Goal: Information Seeking & Learning: Learn about a topic

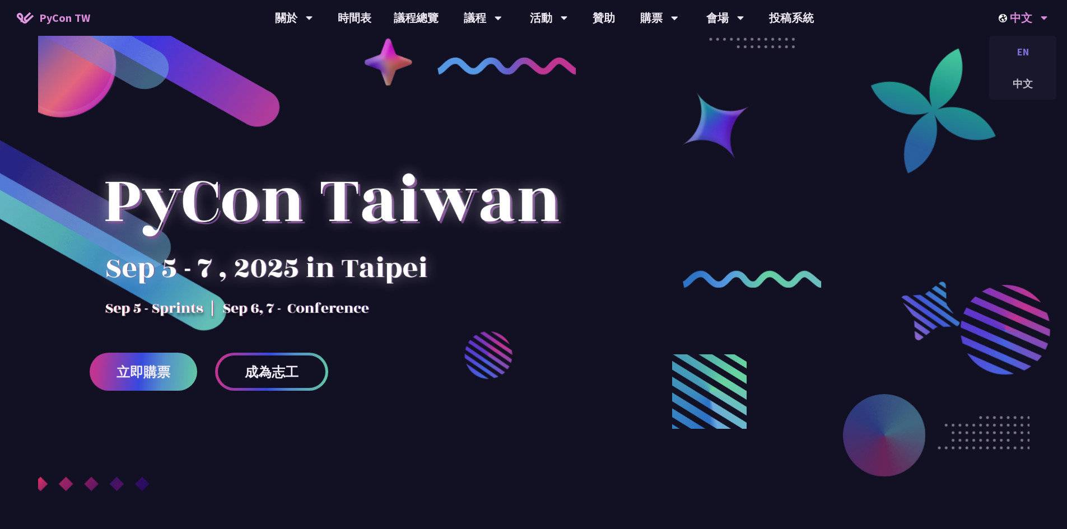
click at [1029, 51] on div "EN" at bounding box center [1022, 52] width 67 height 26
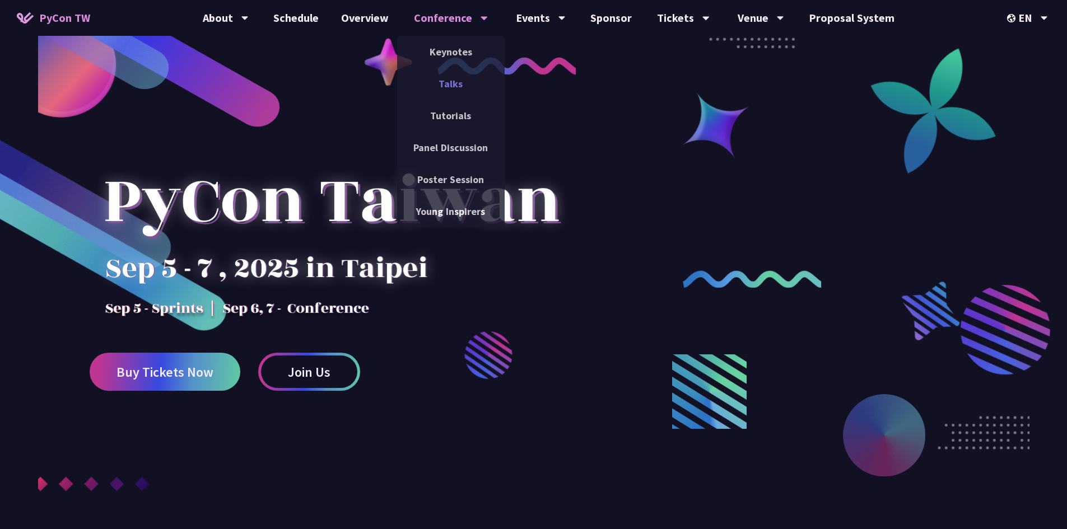
click at [448, 77] on link "Talks" at bounding box center [451, 84] width 108 height 26
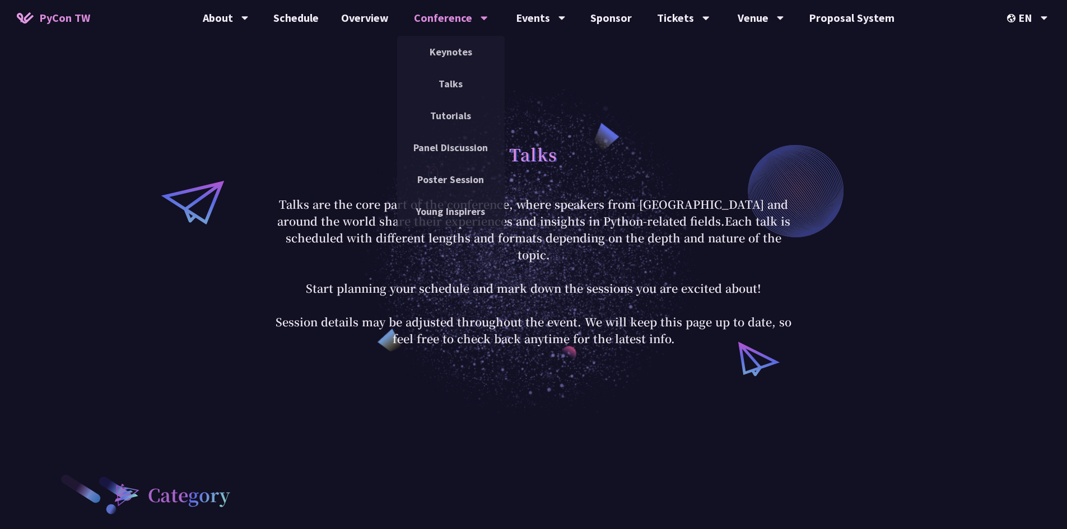
click at [439, 19] on div "Conference" at bounding box center [451, 18] width 74 height 36
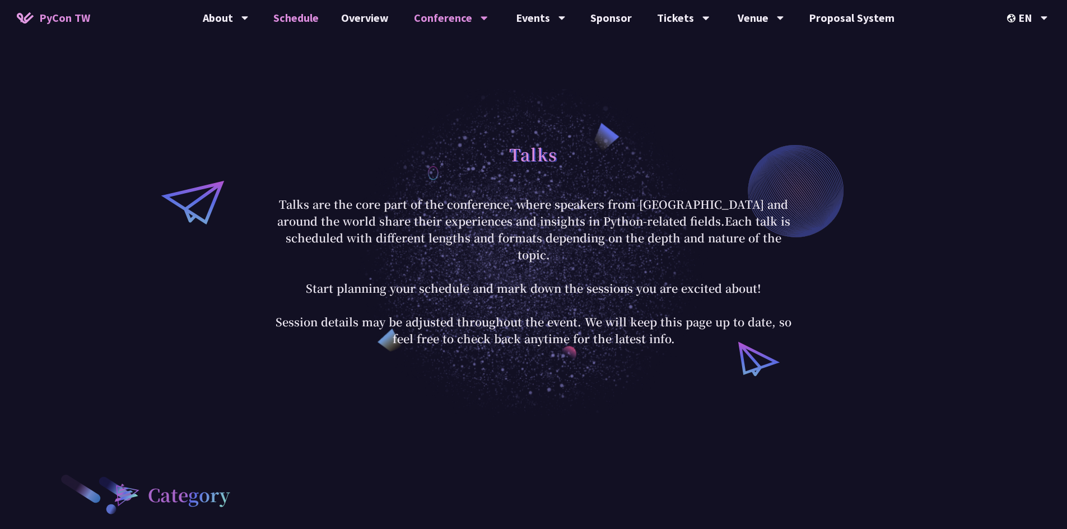
click at [315, 15] on link "Schedule" at bounding box center [296, 18] width 68 height 36
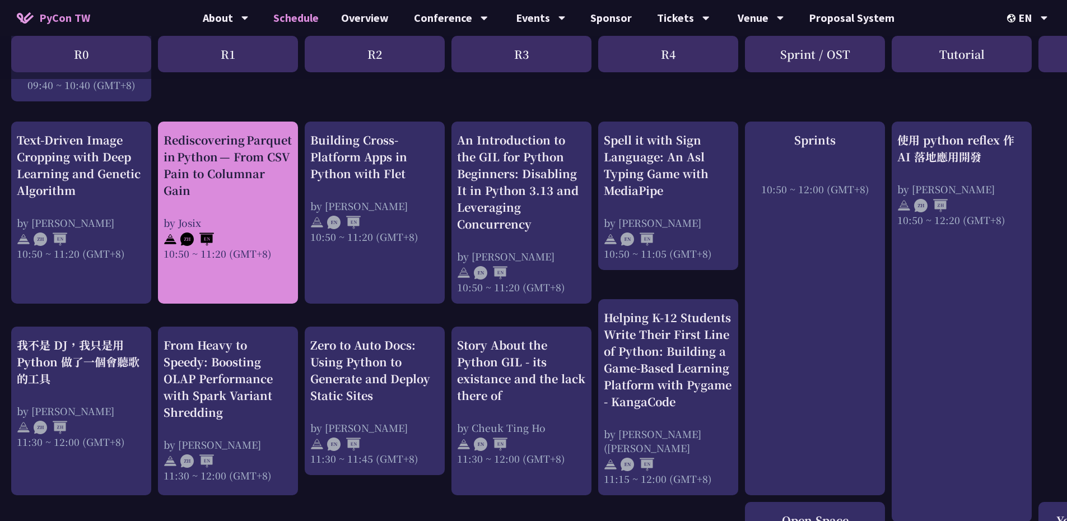
scroll to position [504, 0]
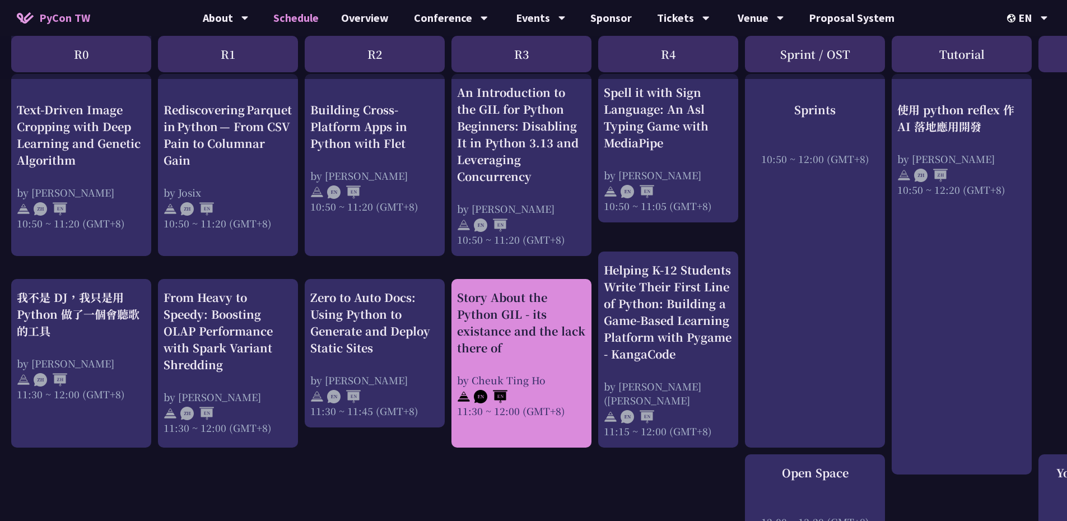
click at [558, 341] on div "Story About the Python GIL - its existance and the lack there of" at bounding box center [521, 322] width 129 height 67
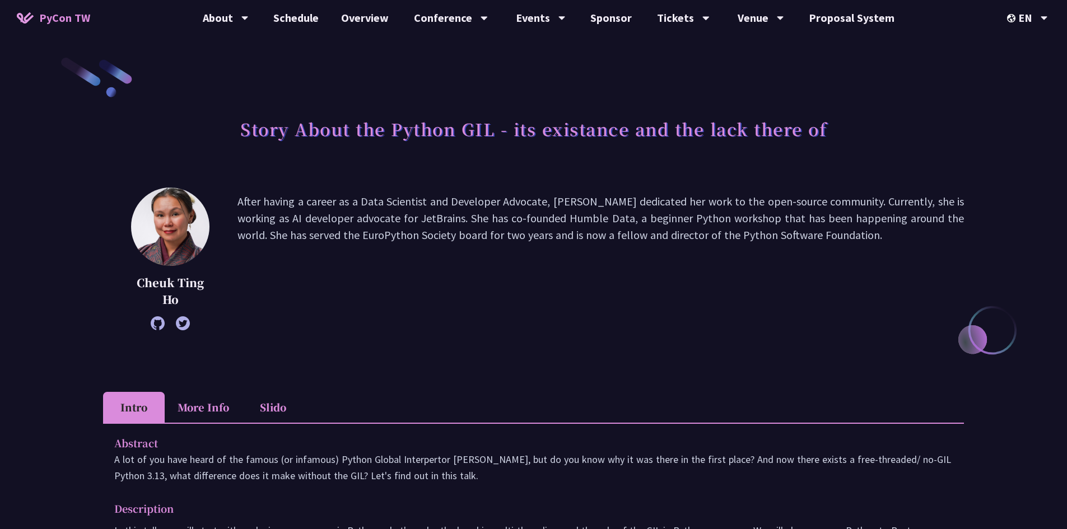
scroll to position [280, 0]
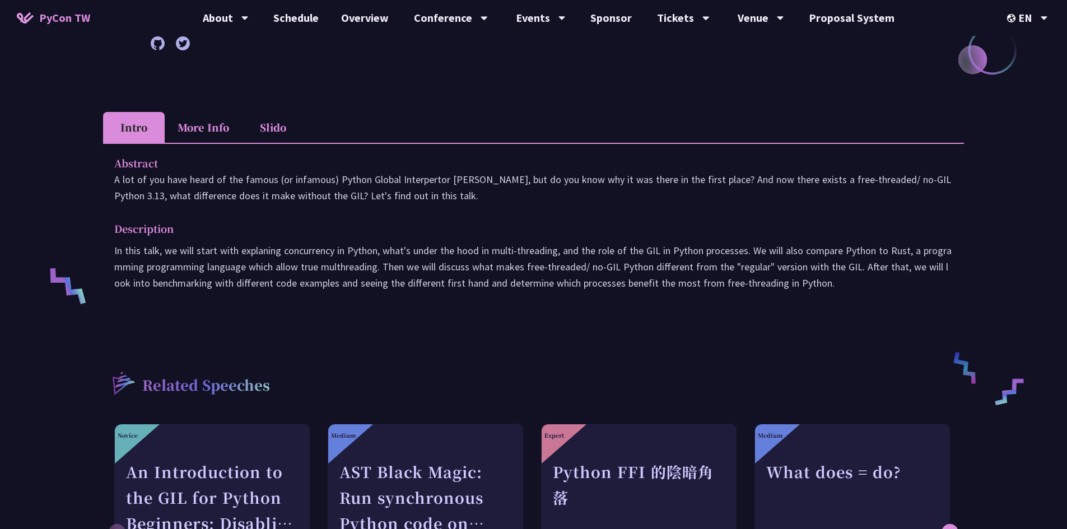
click at [193, 122] on li "More Info" at bounding box center [203, 127] width 77 height 31
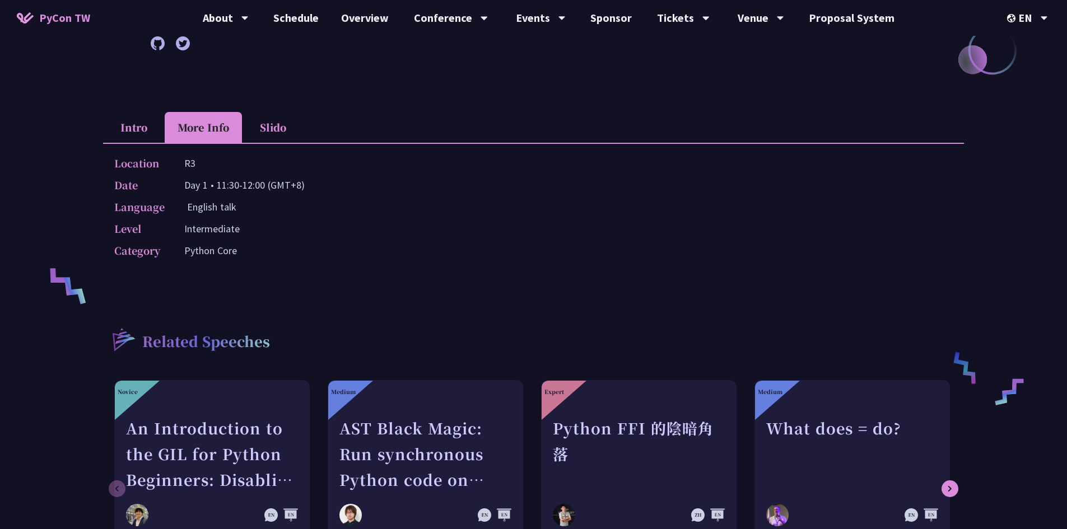
click at [264, 124] on li "Slido" at bounding box center [273, 127] width 62 height 31
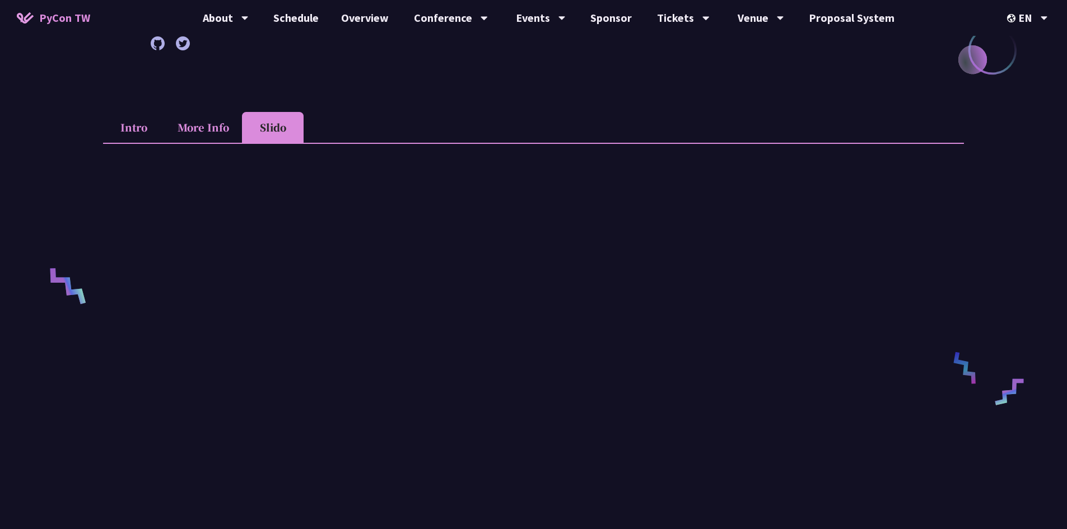
click at [224, 124] on li "More Info" at bounding box center [203, 127] width 77 height 31
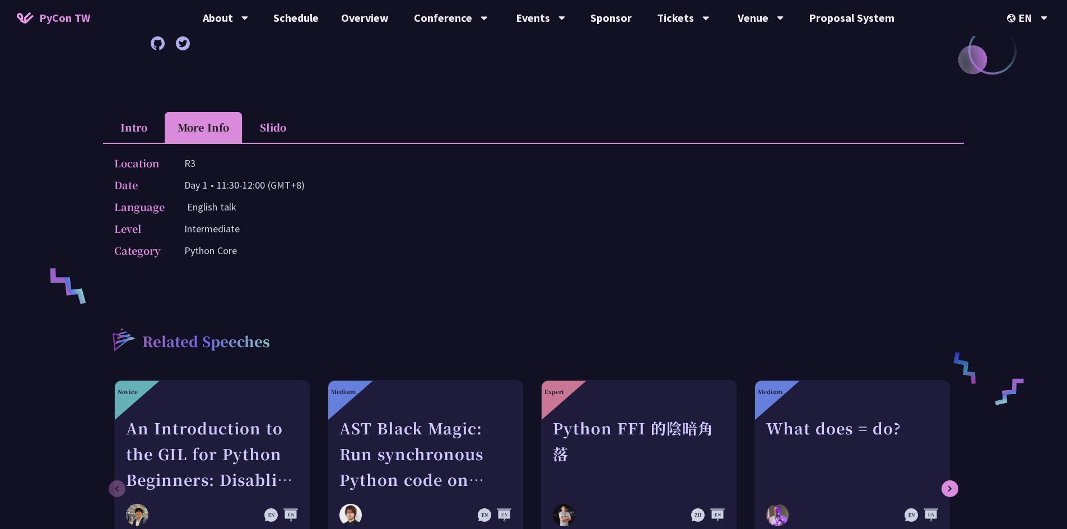
click at [135, 125] on li "Intro" at bounding box center [134, 127] width 62 height 31
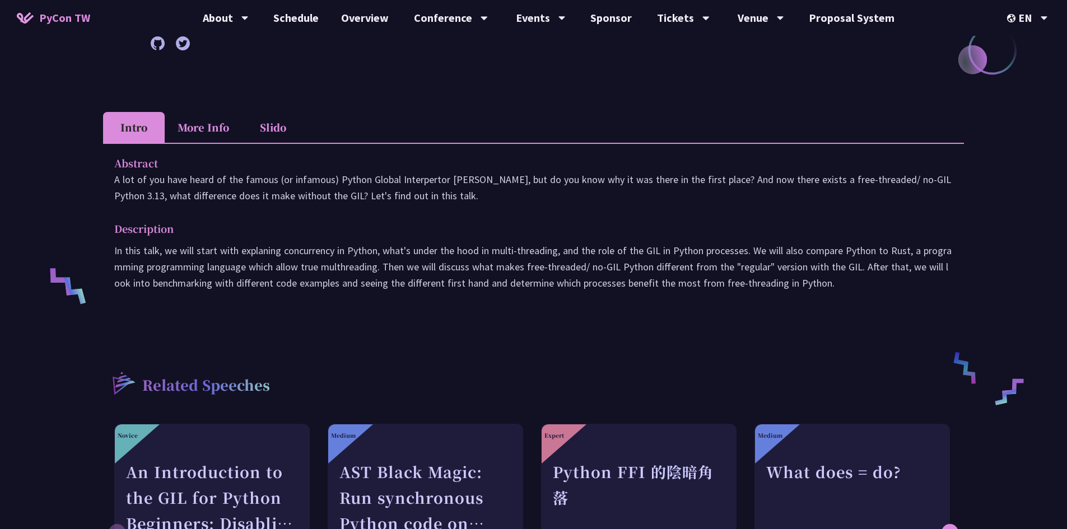
click at [203, 132] on li "More Info" at bounding box center [203, 127] width 77 height 31
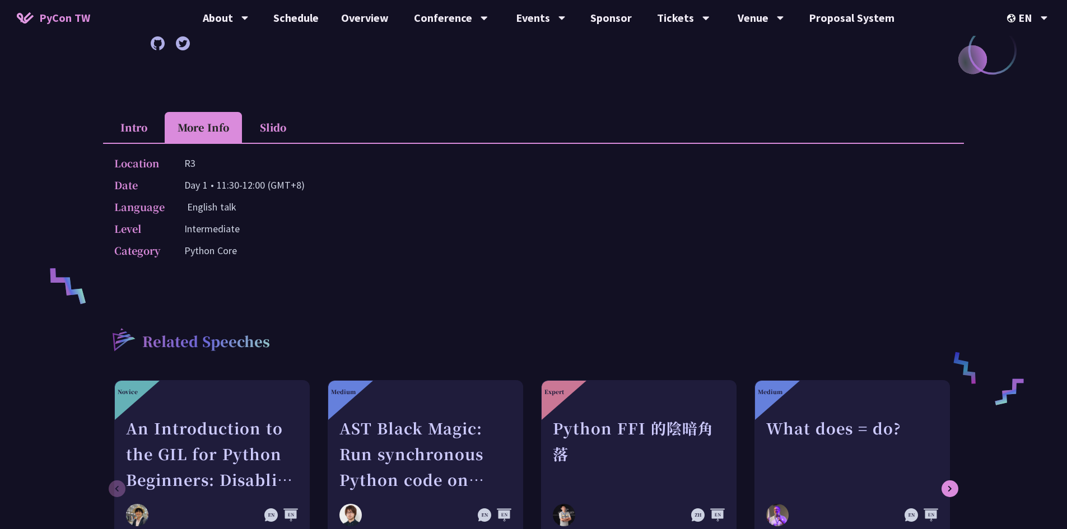
click at [264, 136] on li "Slido" at bounding box center [273, 127] width 62 height 31
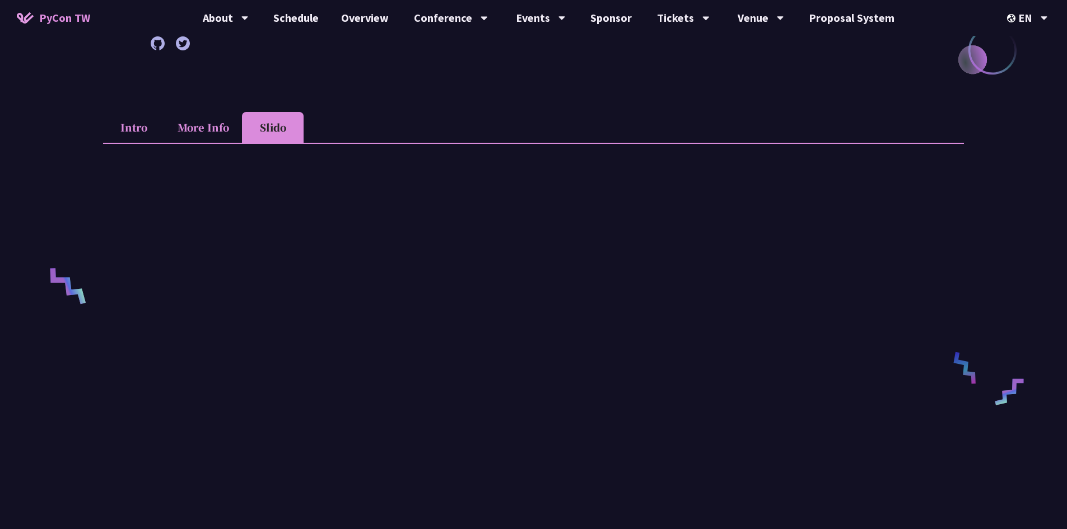
click at [162, 126] on li "Intro" at bounding box center [134, 127] width 62 height 31
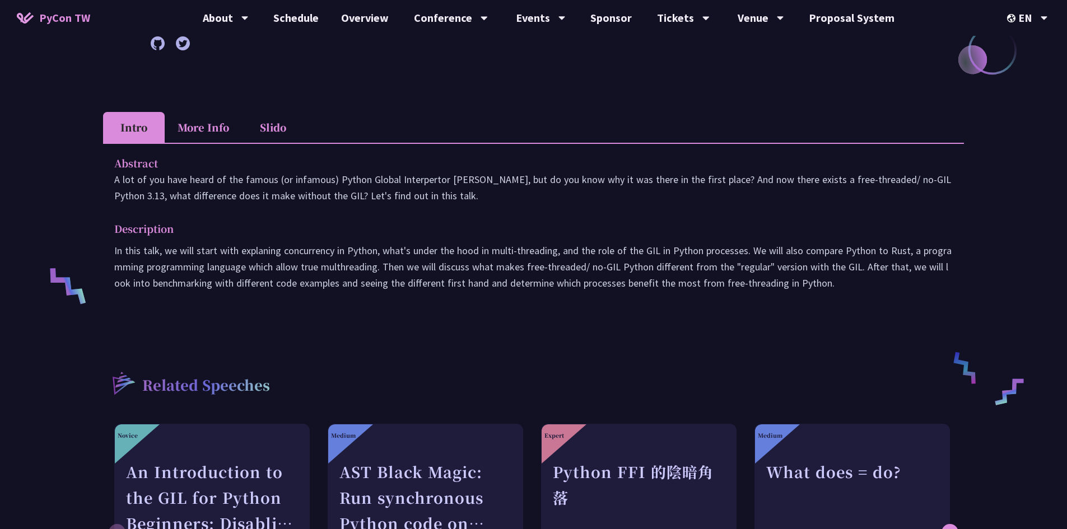
click at [107, 124] on li "Intro" at bounding box center [134, 127] width 62 height 31
click at [240, 132] on li "More Info" at bounding box center [203, 127] width 77 height 31
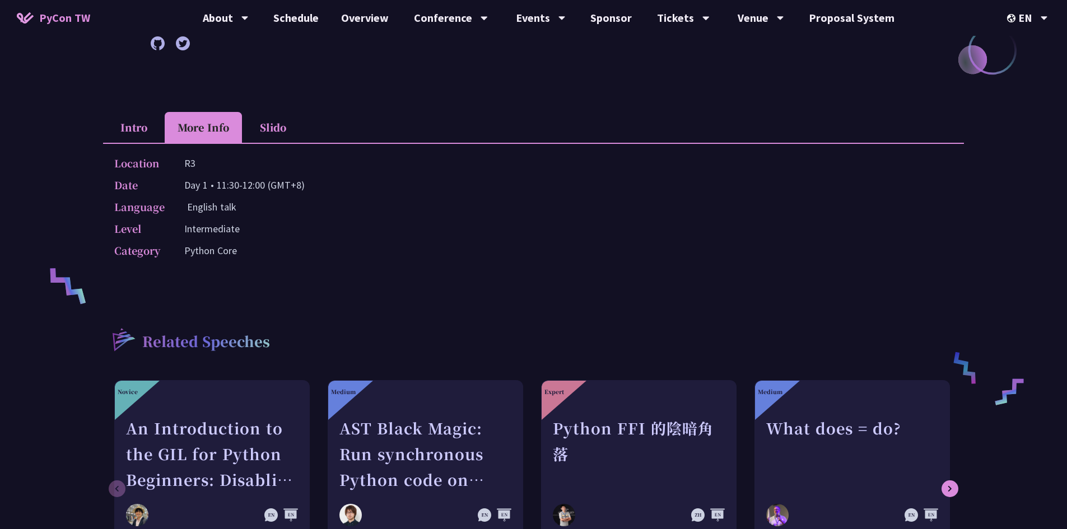
click at [273, 132] on li "Slido" at bounding box center [273, 127] width 62 height 31
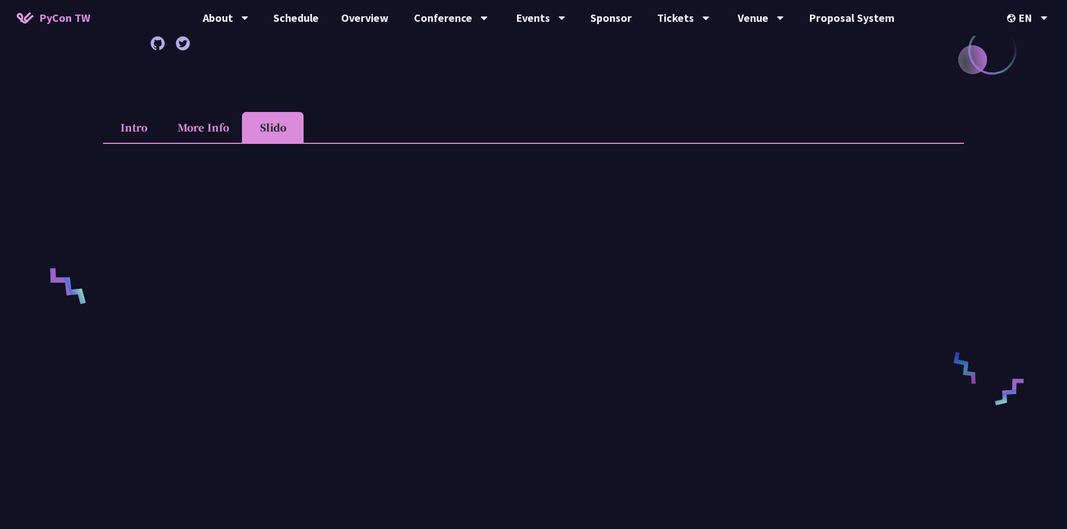
click at [207, 133] on li "More Info" at bounding box center [203, 127] width 77 height 31
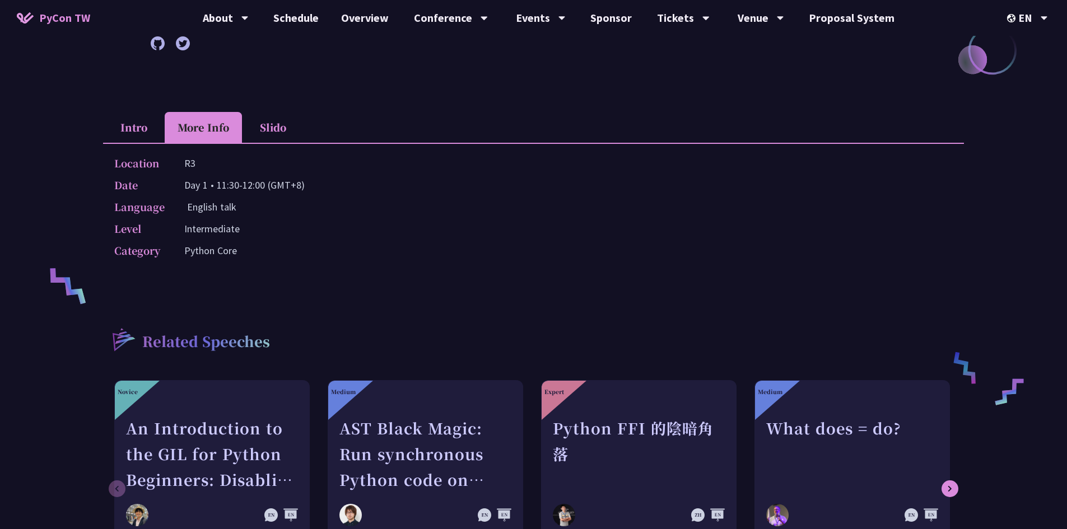
click at [173, 127] on li "More Info" at bounding box center [203, 127] width 77 height 31
click at [173, 113] on li "More Info" at bounding box center [203, 127] width 77 height 31
drag, startPoint x: 173, startPoint y: 113, endPoint x: 172, endPoint y: 102, distance: 10.7
click at [175, 111] on div "Story About the Python GIL - its existance and the lack there of Cheuk Ting Ho …" at bounding box center [533, 197] width 861 height 842
click at [176, 125] on li "More Info" at bounding box center [203, 127] width 77 height 31
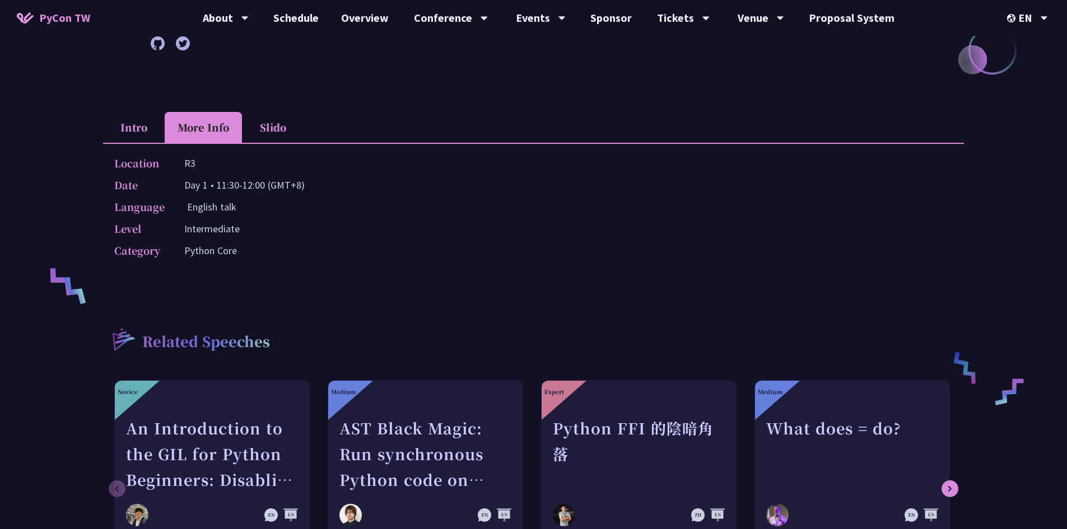
click at [106, 130] on li "Intro" at bounding box center [134, 127] width 62 height 31
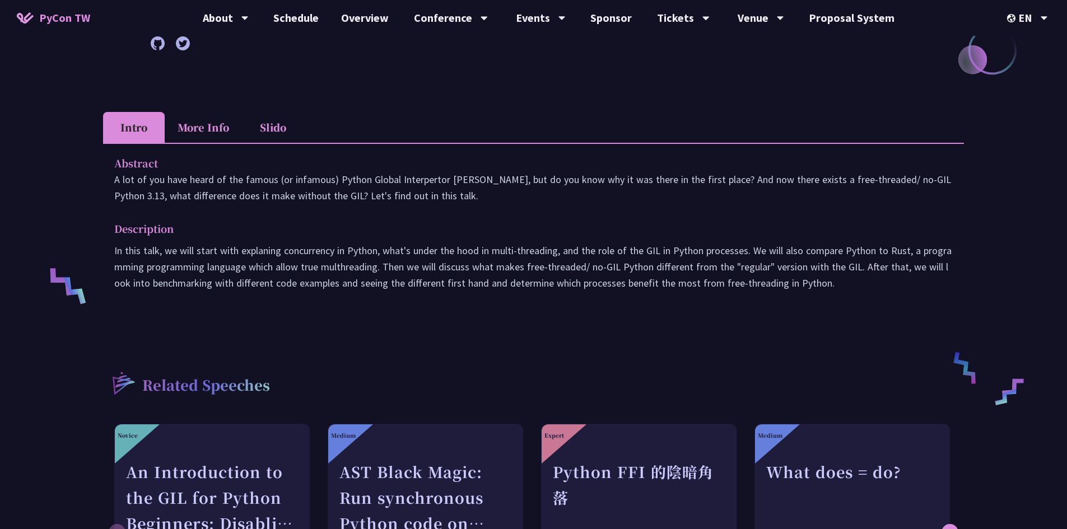
click at [229, 130] on li "More Info" at bounding box center [203, 127] width 77 height 31
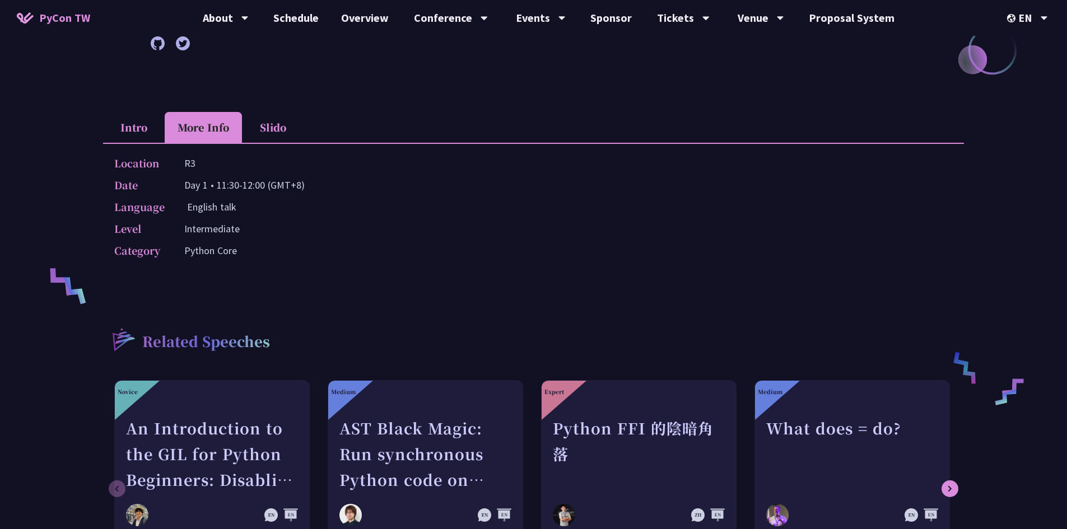
click at [292, 142] on li "Slido" at bounding box center [273, 127] width 62 height 31
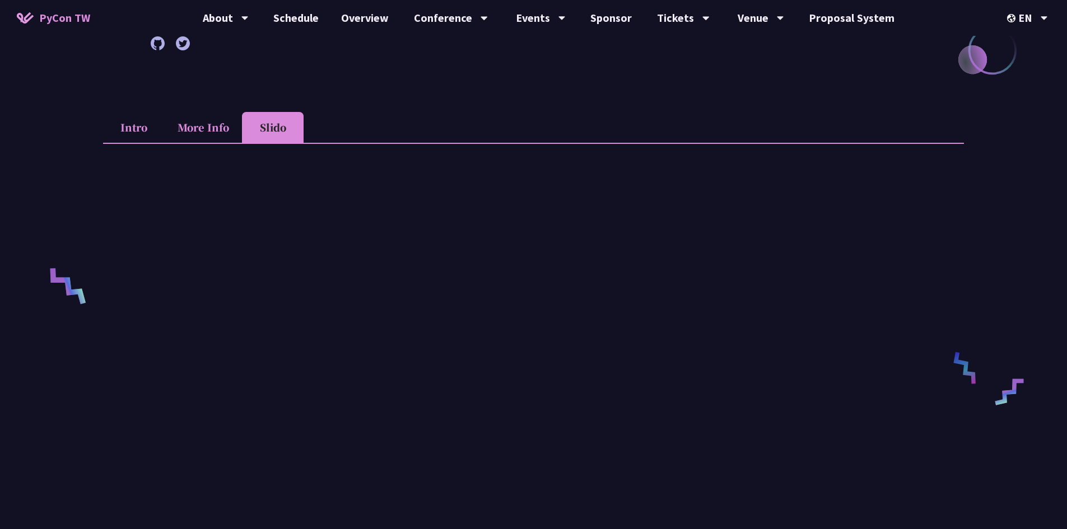
click at [200, 126] on li "More Info" at bounding box center [203, 127] width 77 height 31
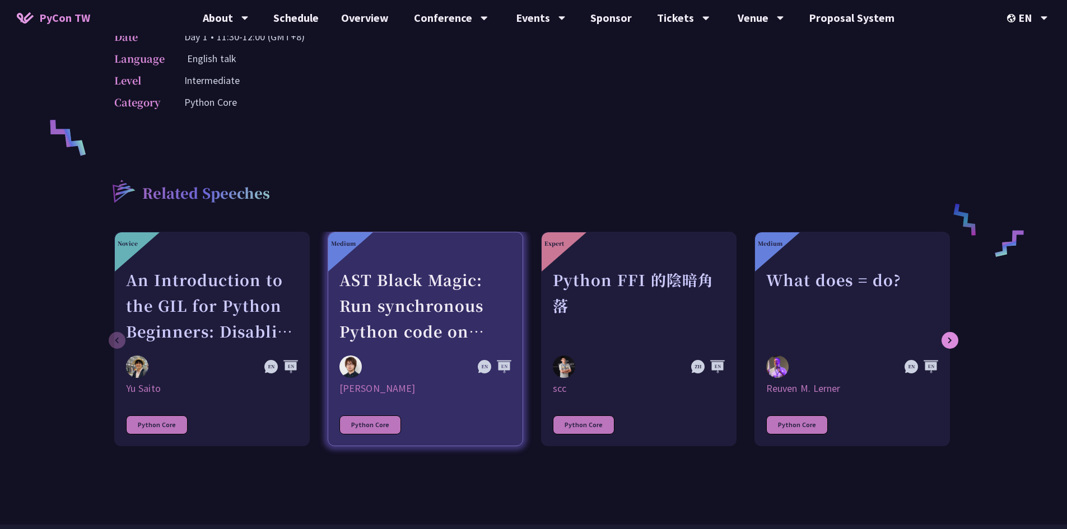
scroll to position [448, 0]
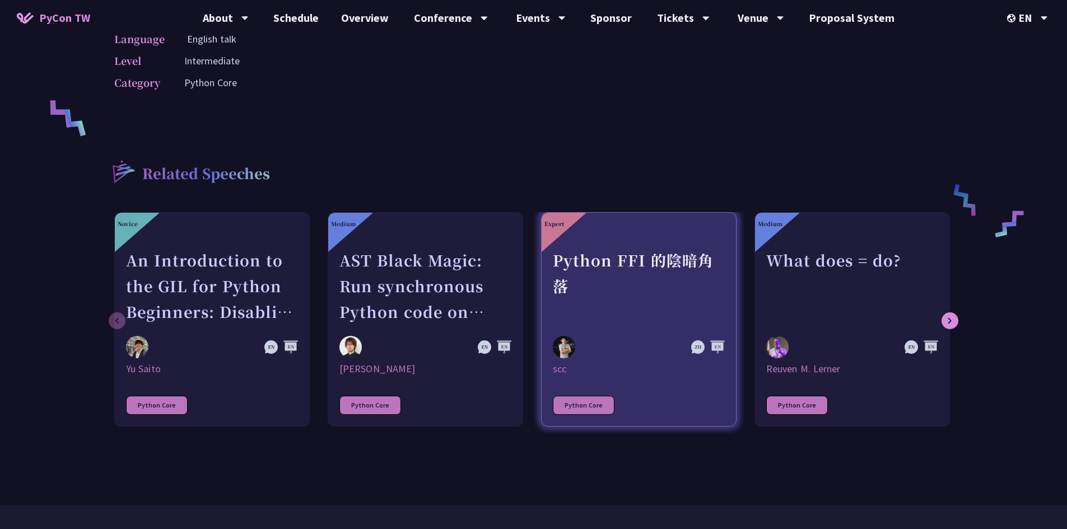
click at [645, 301] on div "Python FFI 的陰暗角落" at bounding box center [639, 286] width 172 height 77
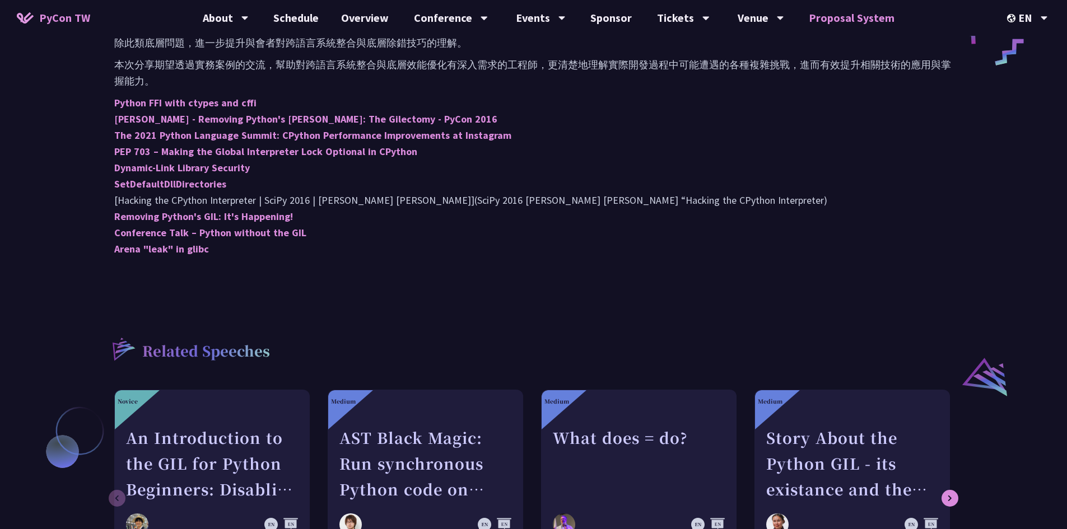
scroll to position [504, 0]
